Goal: Information Seeking & Learning: Learn about a topic

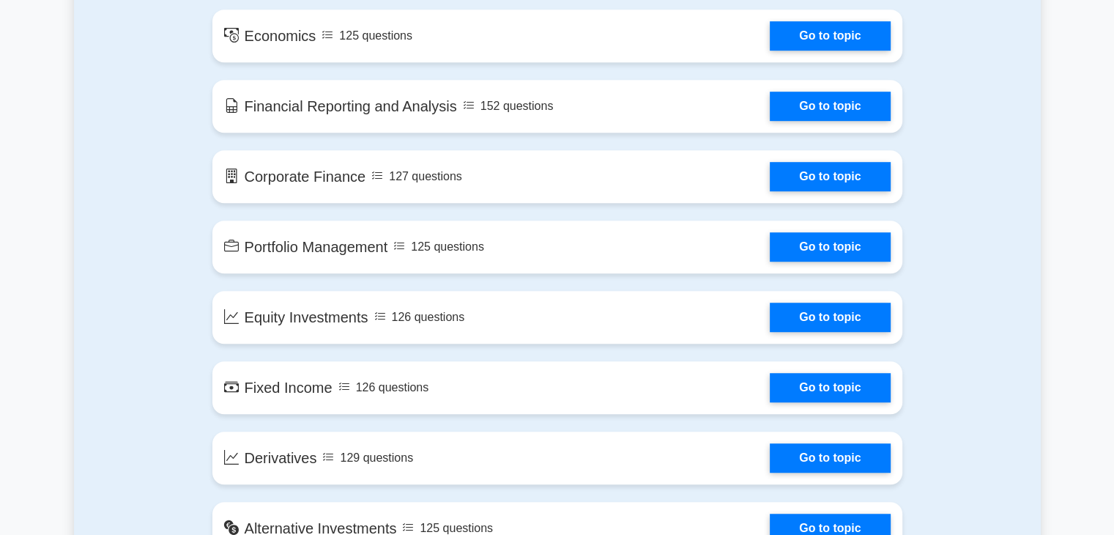
scroll to position [948, 0]
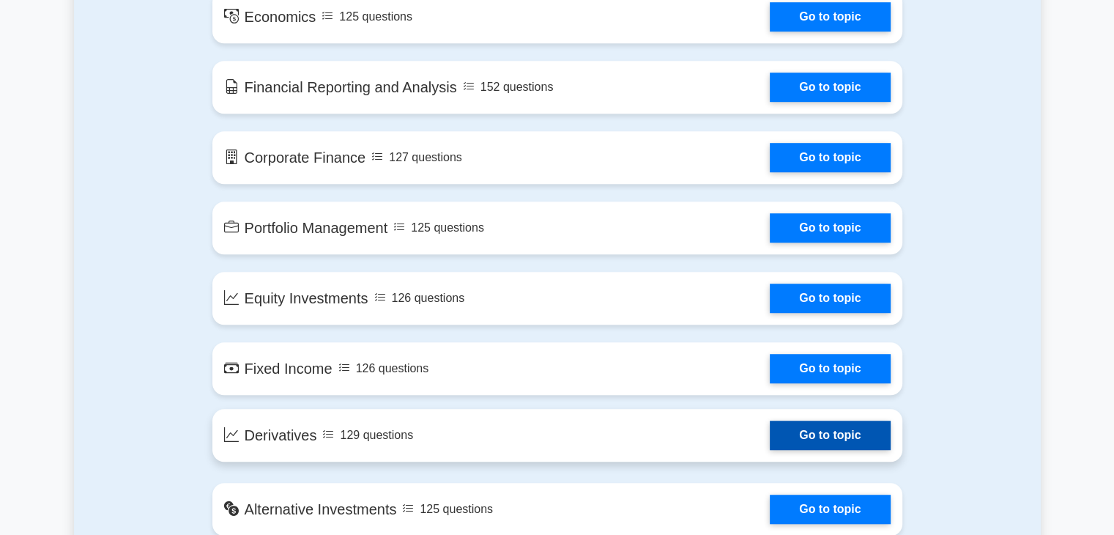
click at [798, 434] on link "Go to topic" at bounding box center [830, 434] width 120 height 29
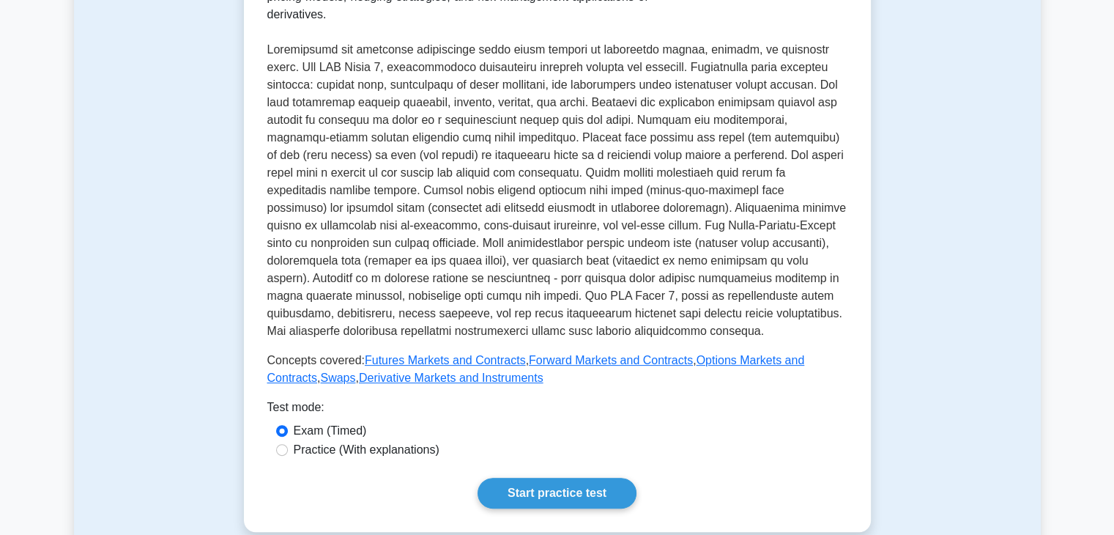
scroll to position [357, 0]
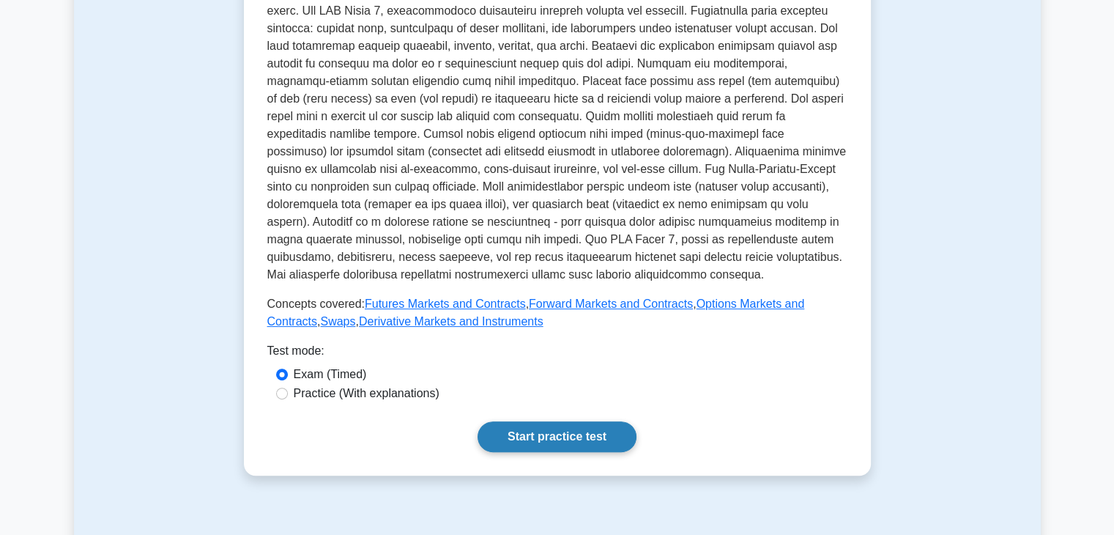
click at [509, 421] on link "Start practice test" at bounding box center [557, 436] width 159 height 31
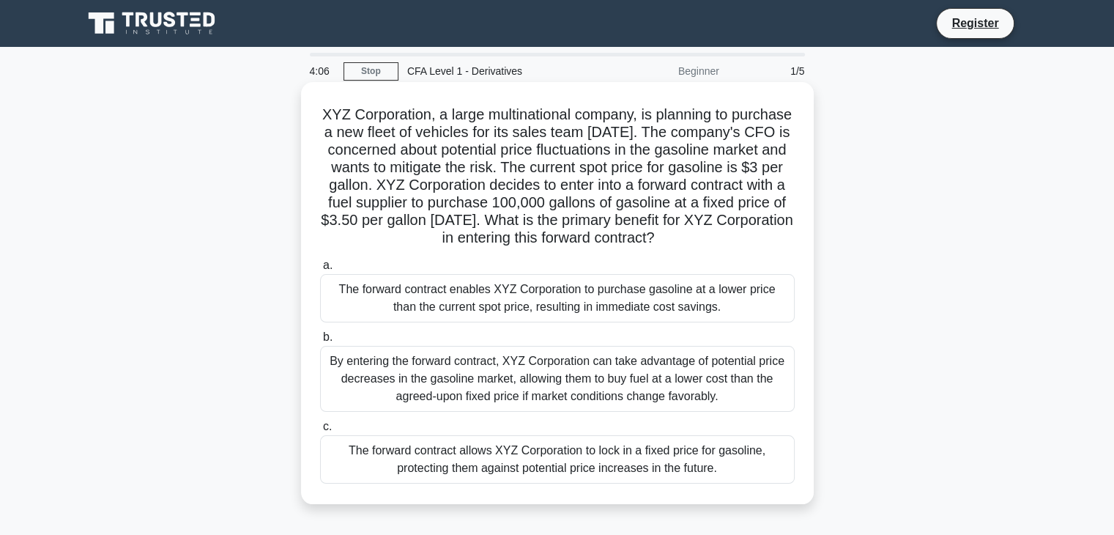
click at [456, 481] on div "The forward contract allows XYZ Corporation to lock in a fixed price for gasoli…" at bounding box center [557, 459] width 475 height 48
click at [320, 431] on input "c. The forward contract allows XYZ Corporation to lock in a fixed price for gas…" at bounding box center [320, 427] width 0 height 10
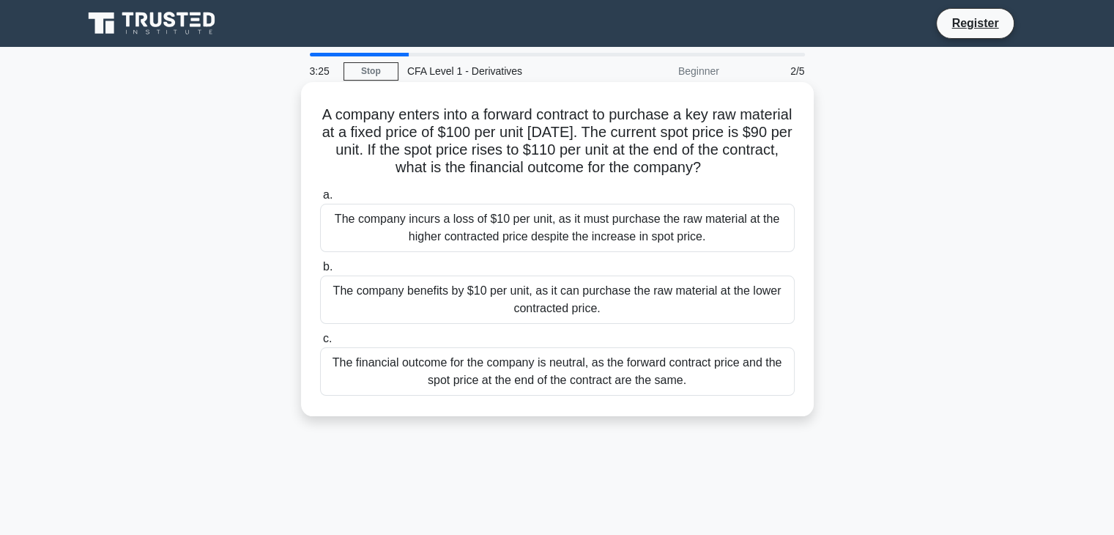
click at [501, 305] on div "The company benefits by $10 per unit, as it can purchase the raw material at th…" at bounding box center [557, 299] width 475 height 48
click at [320, 272] on input "b. The company benefits by $10 per unit, as it can purchase the raw material at…" at bounding box center [320, 267] width 0 height 10
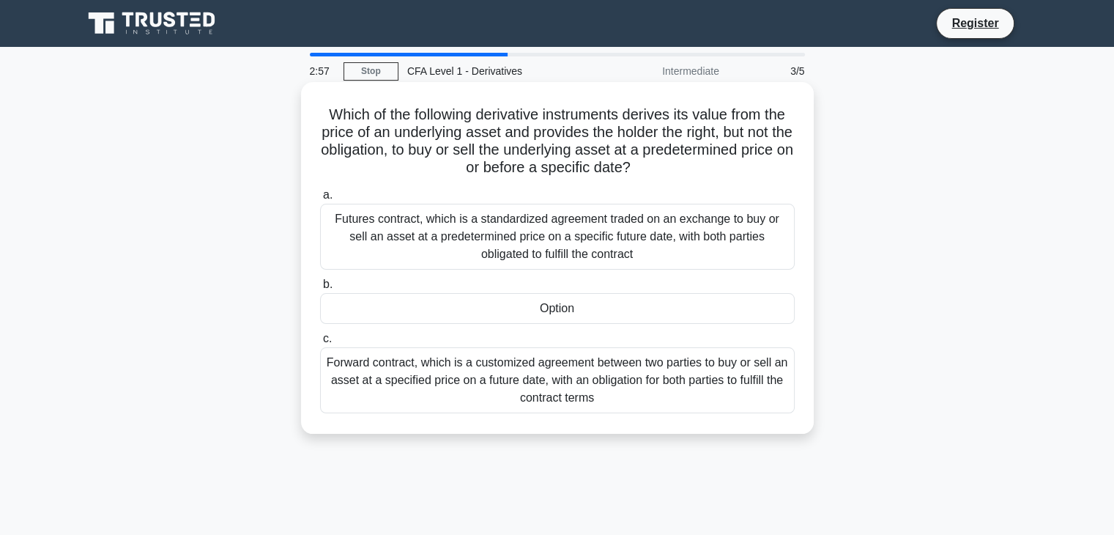
click at [546, 248] on div "Futures contract, which is a standardized agreement traded on an exchange to bu…" at bounding box center [557, 237] width 475 height 66
click at [320, 200] on input "a. Futures contract, which is a standardized agreement traded on an exchange to…" at bounding box center [320, 195] width 0 height 10
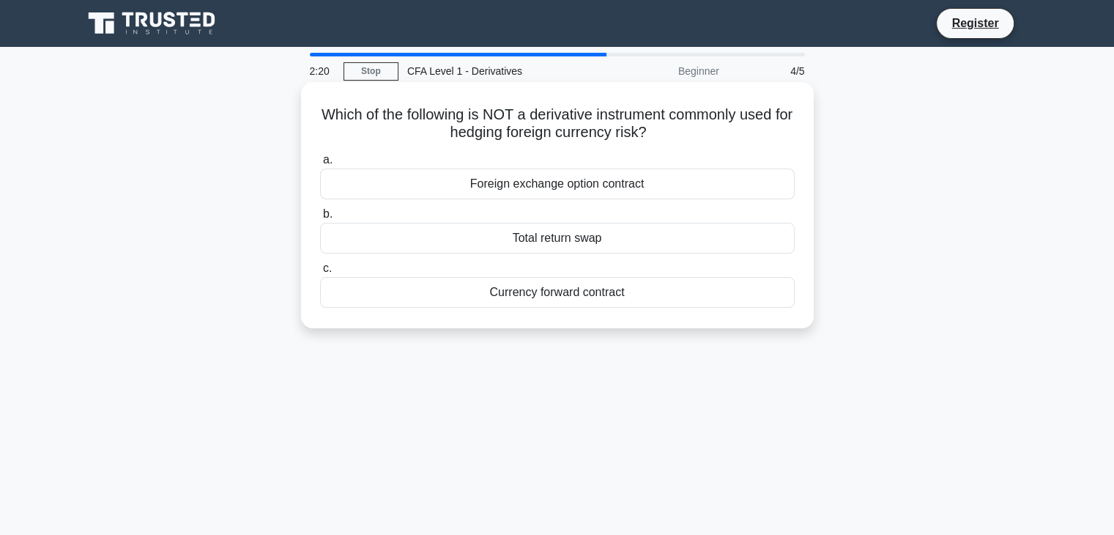
click at [629, 291] on div "Currency forward contract" at bounding box center [557, 292] width 475 height 31
click at [320, 273] on input "c. Currency forward contract" at bounding box center [320, 269] width 0 height 10
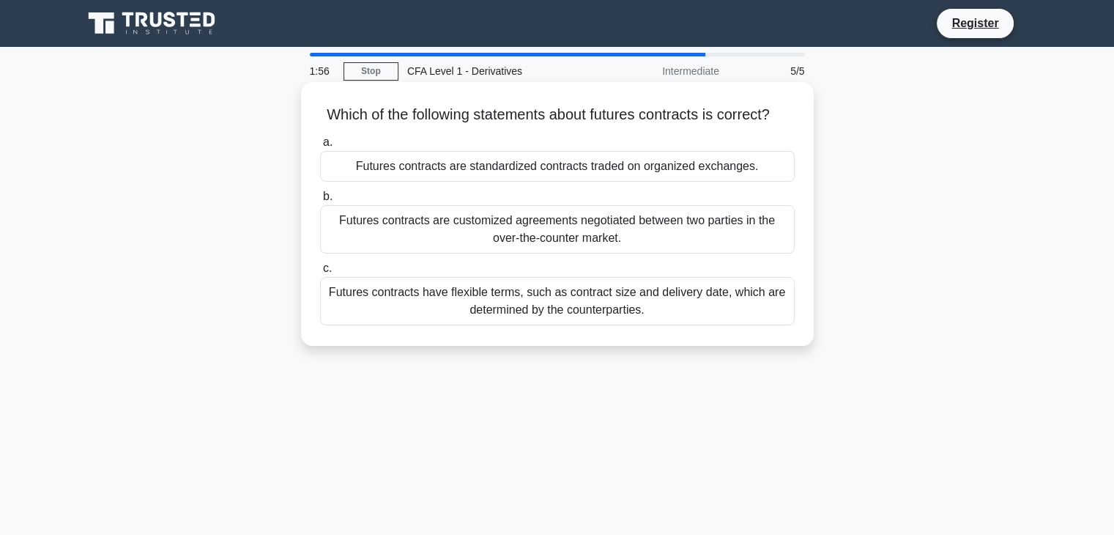
click at [627, 253] on div "Futures contracts are customized agreements negotiated between two parties in t…" at bounding box center [557, 229] width 475 height 48
click at [320, 201] on input "b. Futures contracts are customized agreements negotiated between two parties i…" at bounding box center [320, 197] width 0 height 10
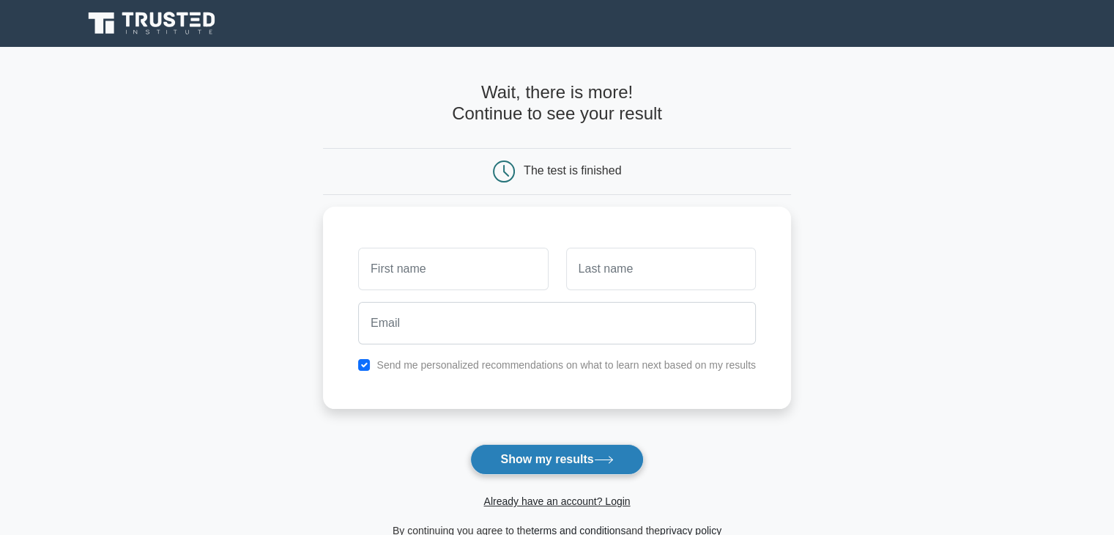
click at [601, 453] on button "Show my results" at bounding box center [556, 459] width 173 height 31
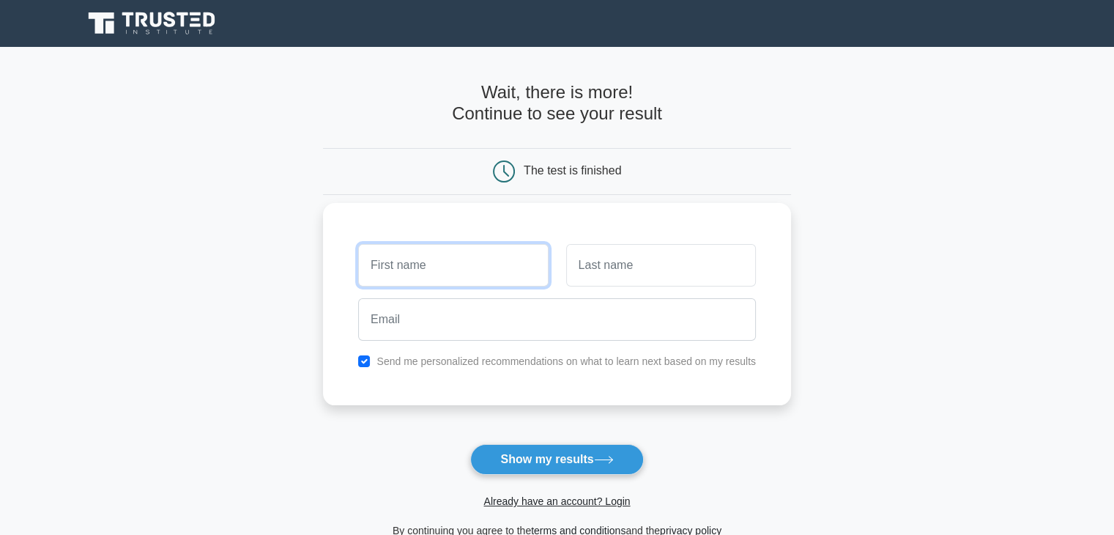
click at [489, 278] on input "text" at bounding box center [453, 265] width 190 height 42
type input "praveen"
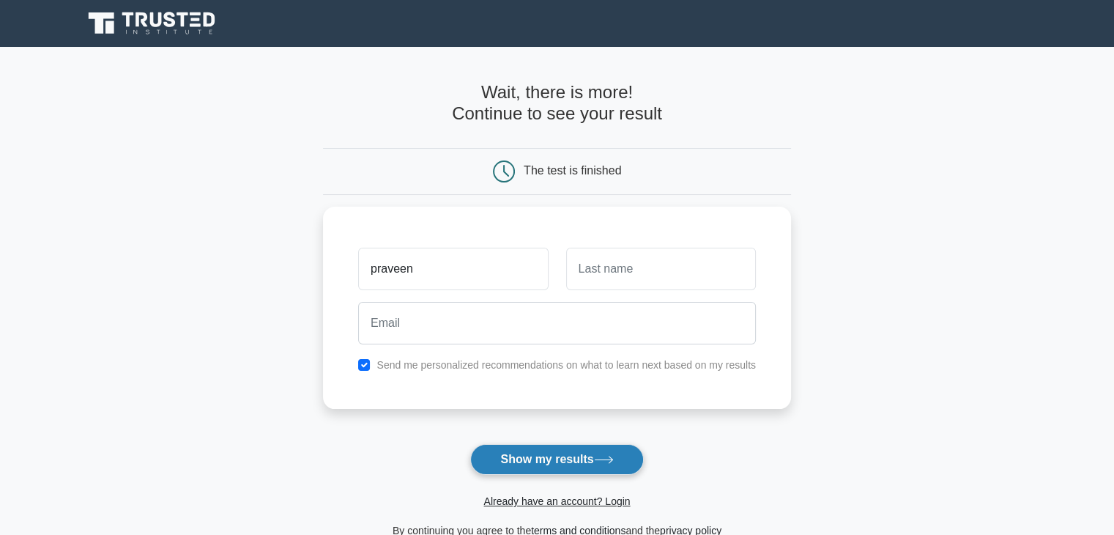
click at [539, 454] on button "Show my results" at bounding box center [556, 459] width 173 height 31
type input "kumar"
click at [539, 454] on button "Show my results" at bounding box center [556, 459] width 173 height 31
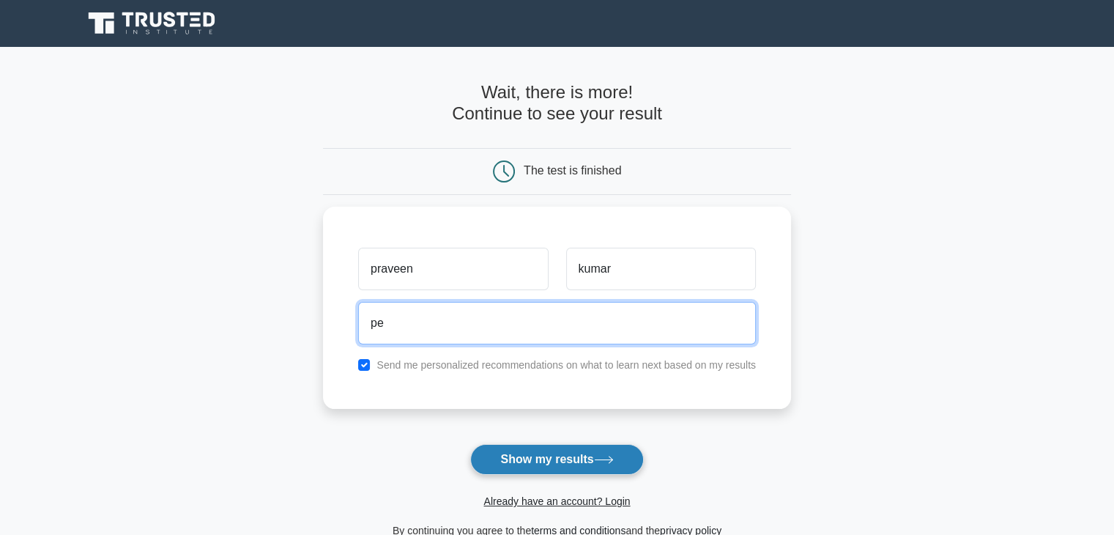
type input "p"
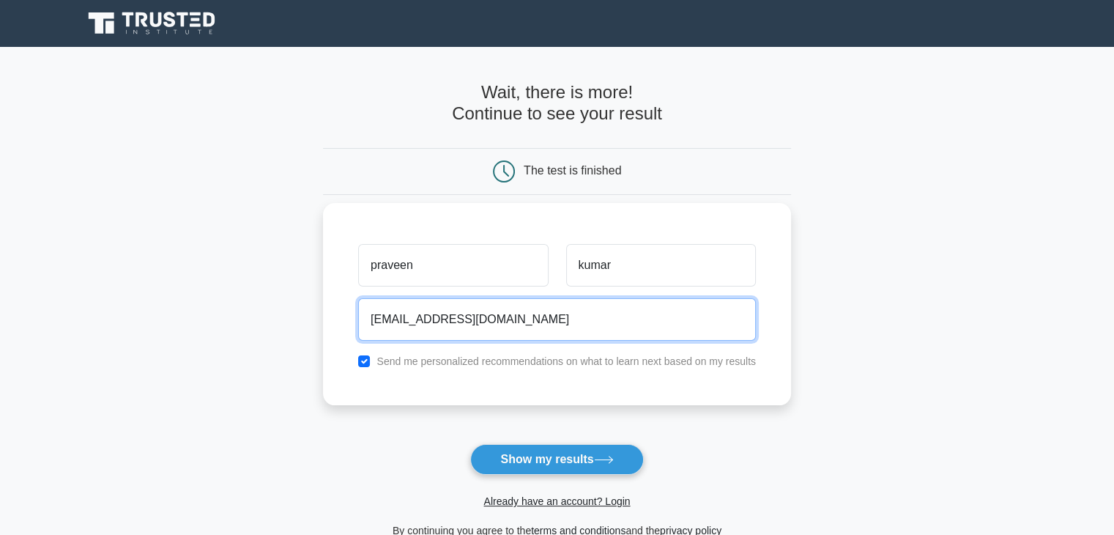
type input "peaveenk560@gmail.com"
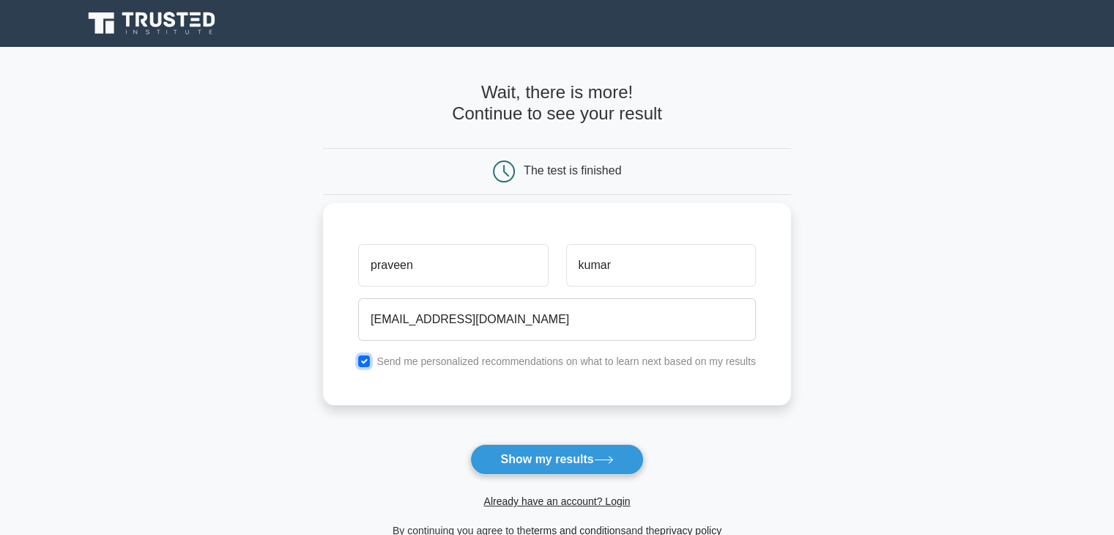
click at [364, 357] on input "checkbox" at bounding box center [364, 361] width 12 height 12
checkbox input "false"
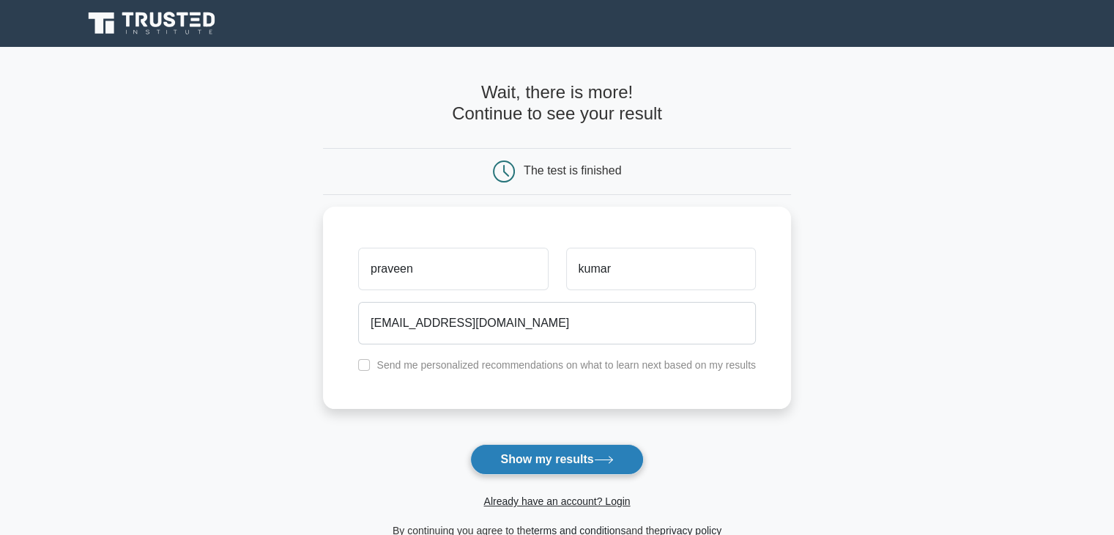
click at [504, 449] on button "Show my results" at bounding box center [556, 459] width 173 height 31
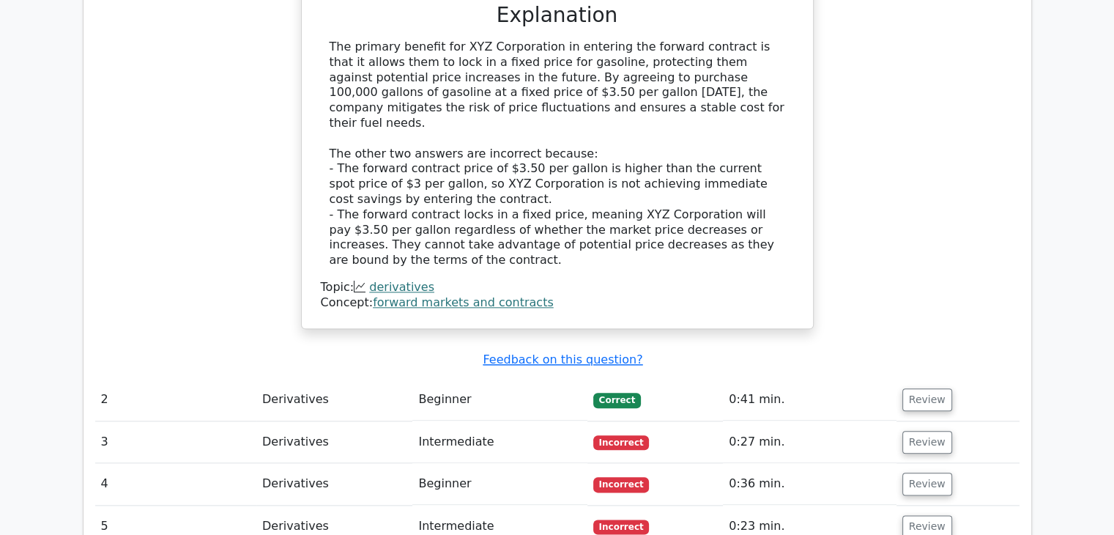
scroll to position [1626, 0]
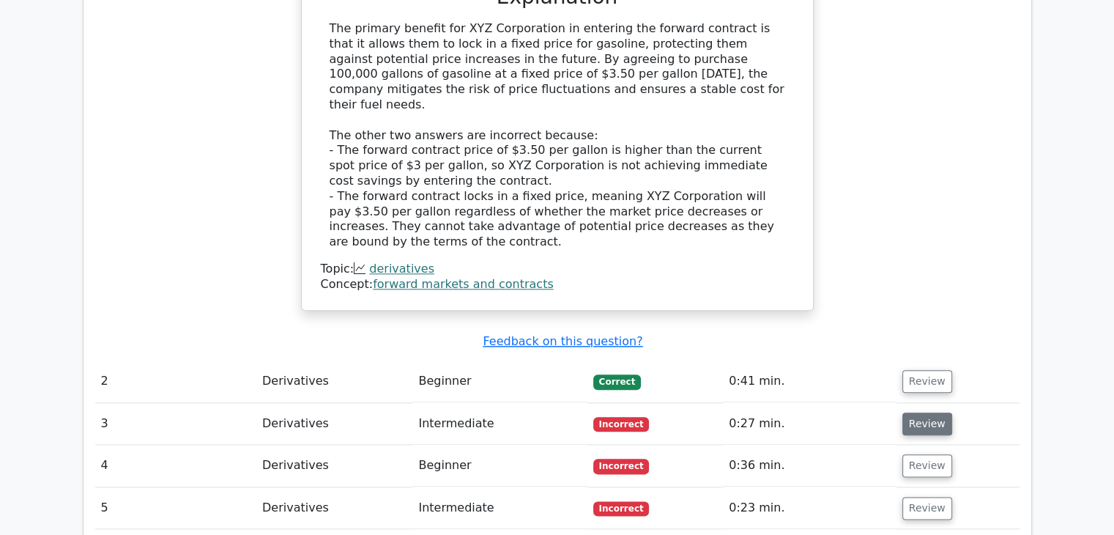
click at [906, 412] on button "Review" at bounding box center [927, 423] width 50 height 23
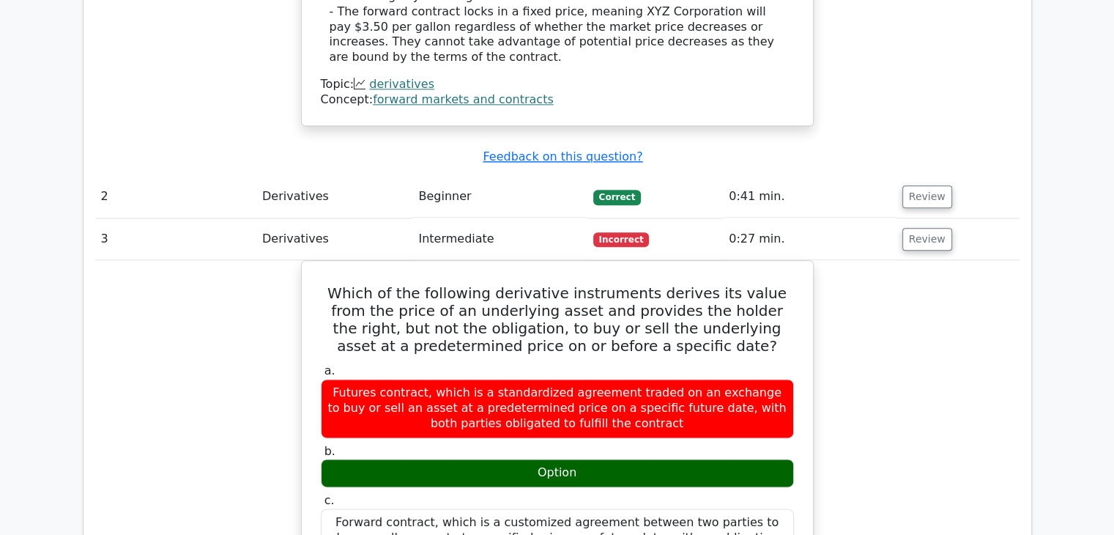
scroll to position [1822, 0]
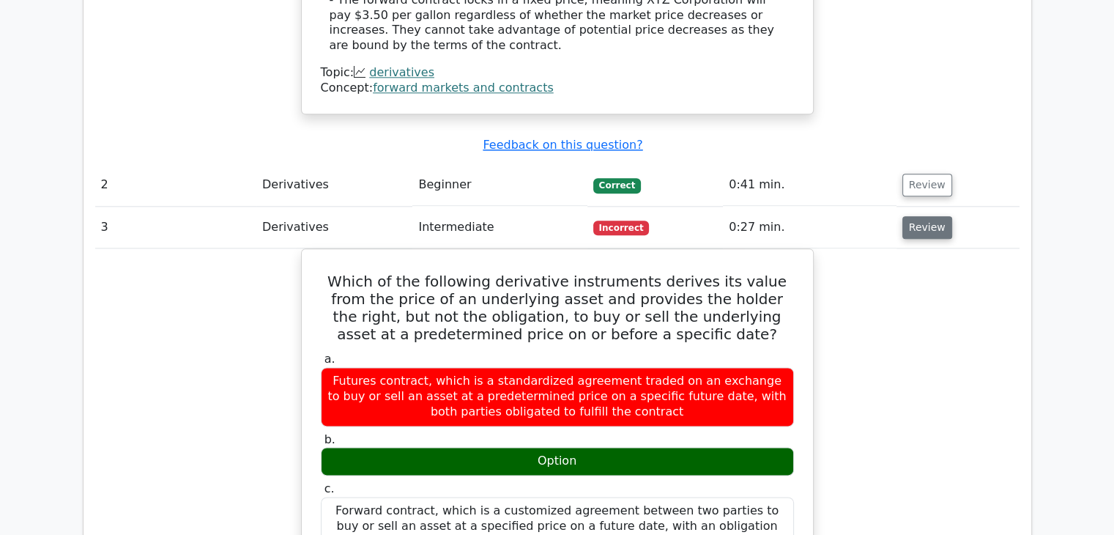
click at [923, 216] on button "Review" at bounding box center [927, 227] width 50 height 23
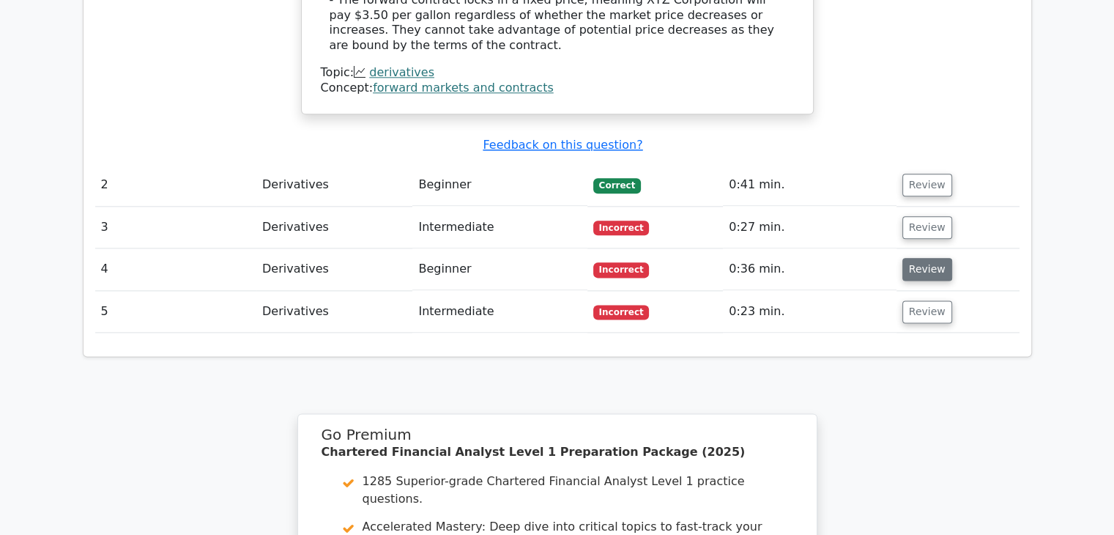
click at [927, 258] on button "Review" at bounding box center [927, 269] width 50 height 23
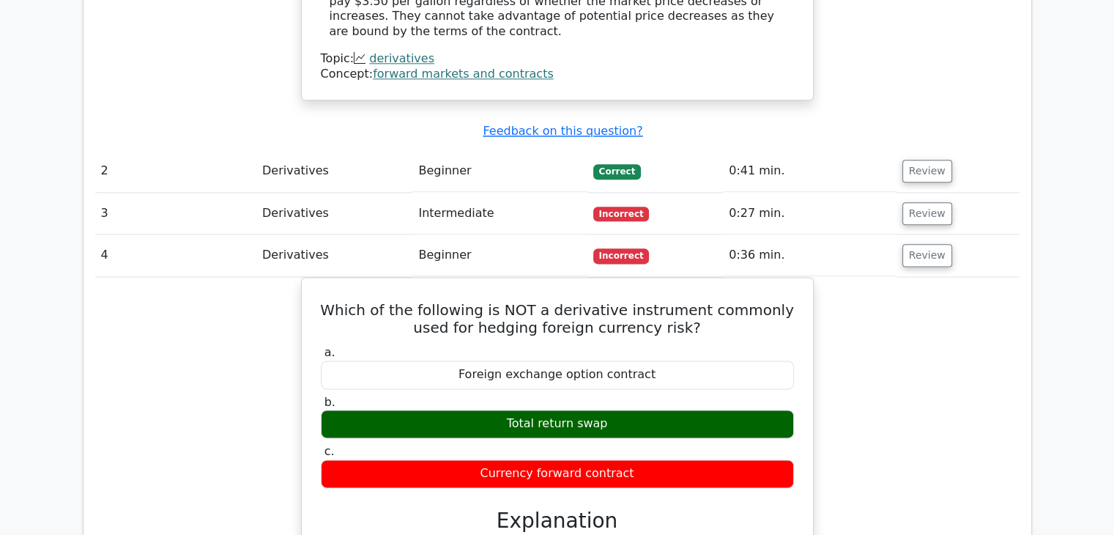
scroll to position [1834, 0]
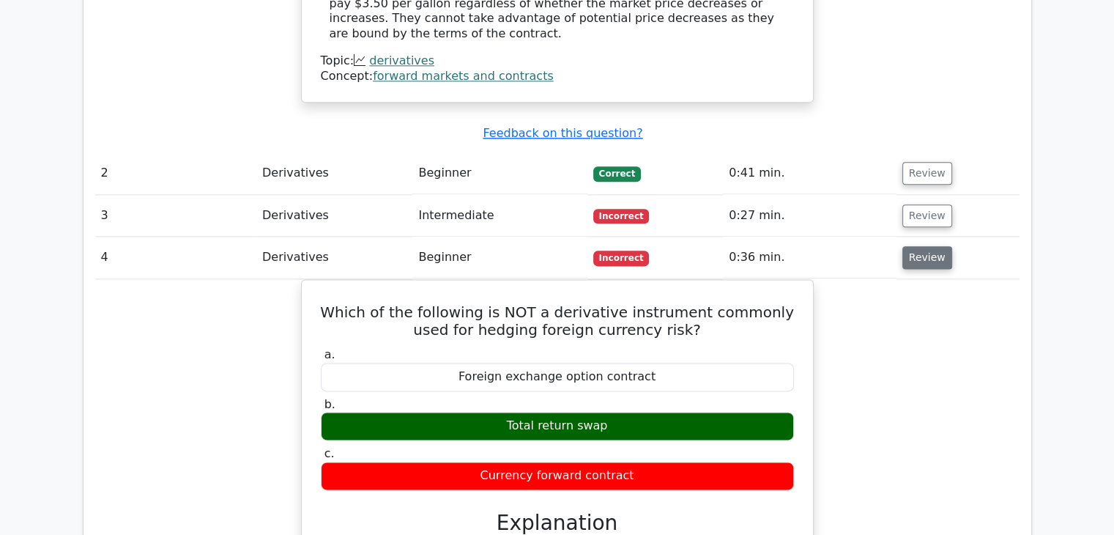
click at [928, 246] on button "Review" at bounding box center [927, 257] width 50 height 23
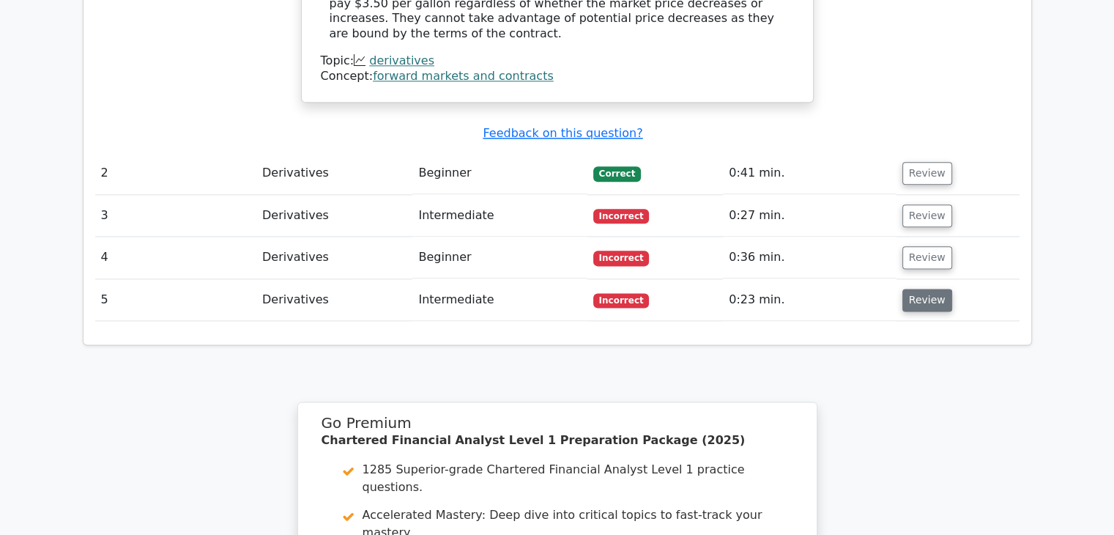
click at [927, 289] on button "Review" at bounding box center [927, 300] width 50 height 23
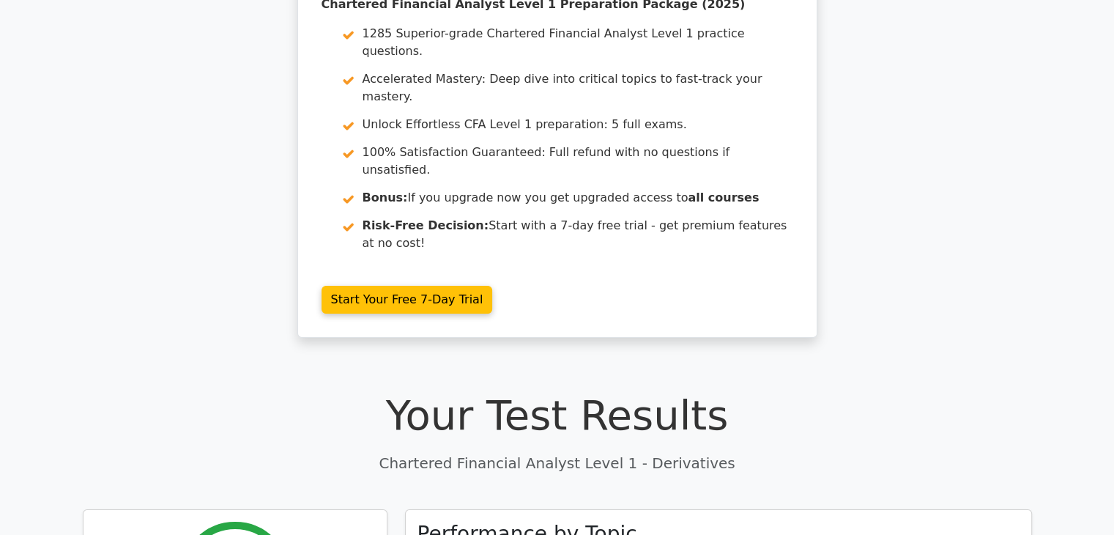
scroll to position [88, 0]
